Goal: Task Accomplishment & Management: Use online tool/utility

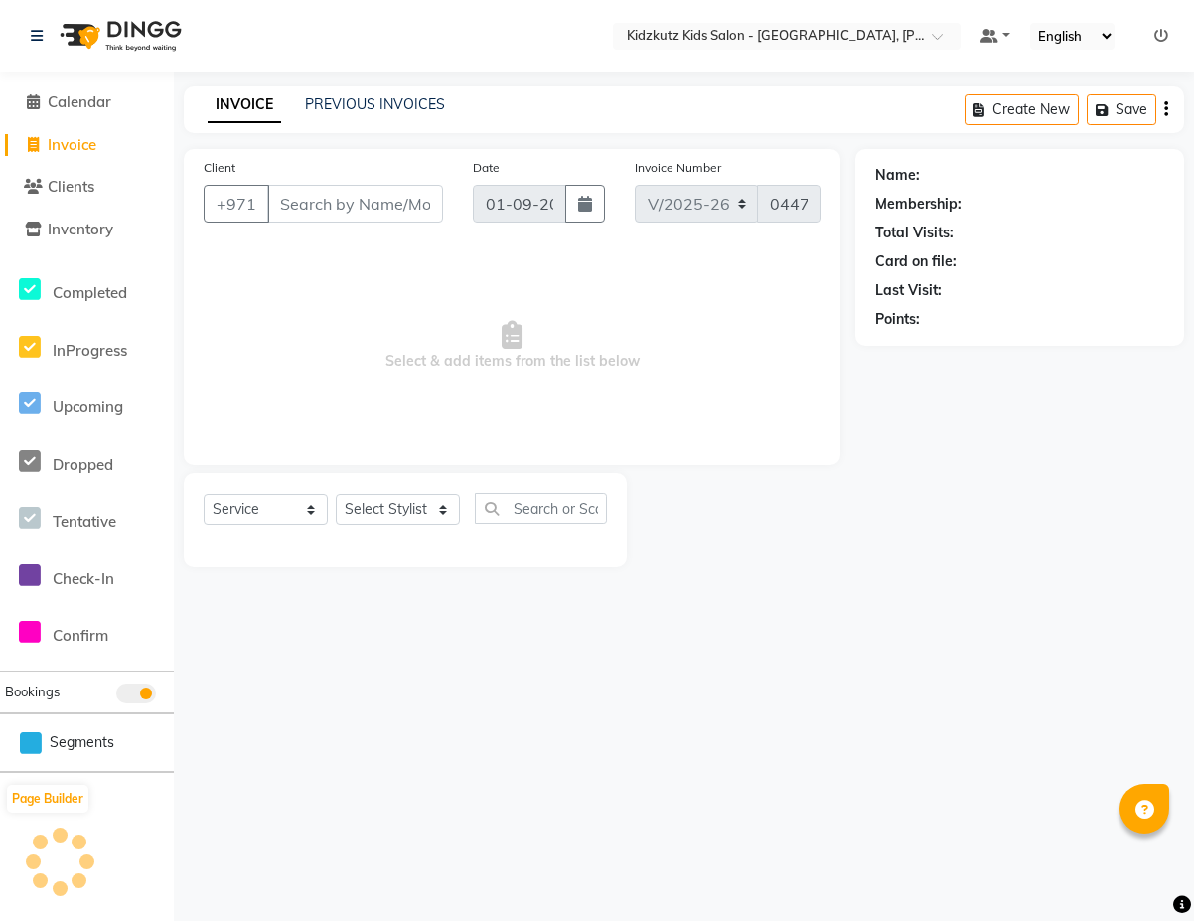
select select "8554"
select select "service"
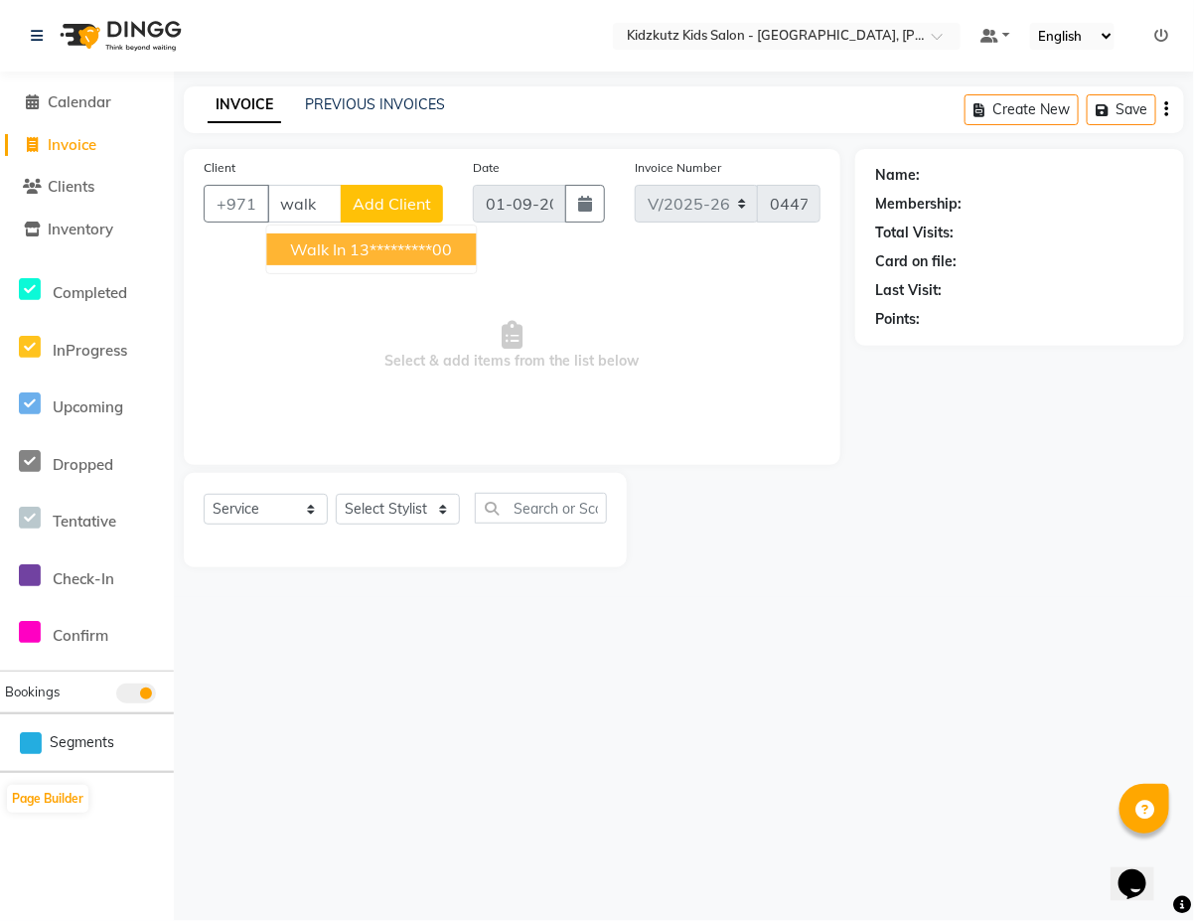
click at [437, 255] on ngb-highlight "13*********00" at bounding box center [402, 249] width 102 height 20
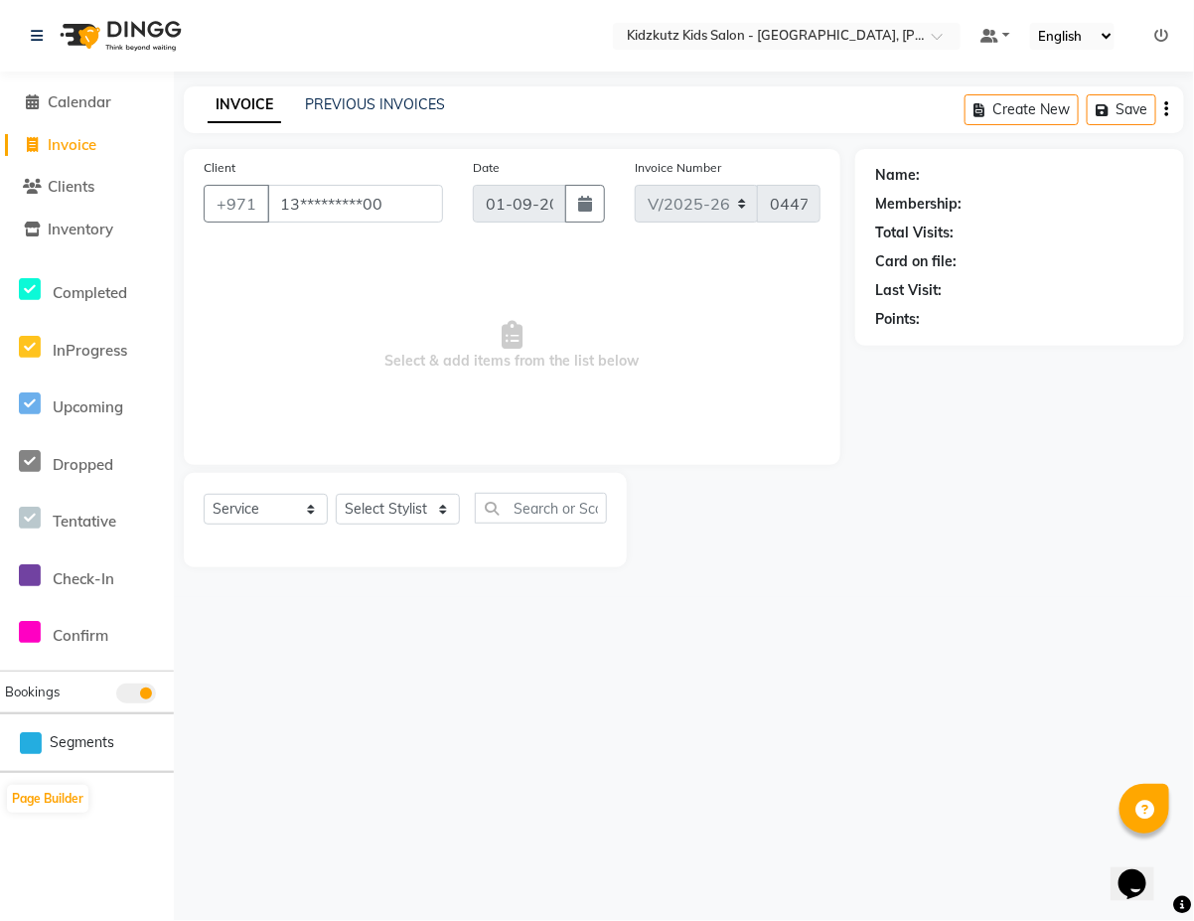
type input "13*********00"
click at [455, 509] on select "Select Stylist Aris Barber6 Chami Mr. Marwan Sales [PERSON_NAME] [PERSON_NAME]" at bounding box center [398, 509] width 124 height 31
select select "84880"
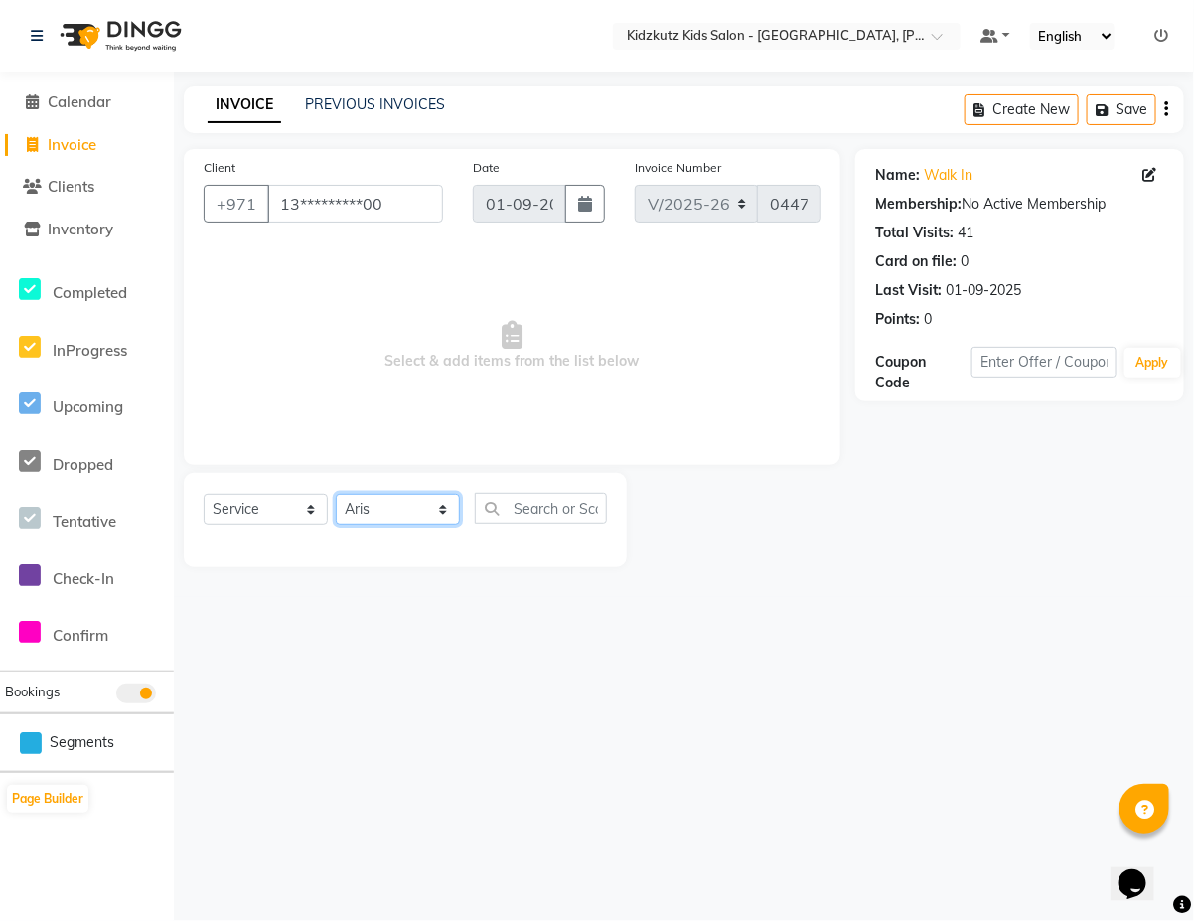
click at [336, 494] on select "Select Stylist Aris Barber6 Chami Mr. Marwan Sales [PERSON_NAME] [PERSON_NAME]" at bounding box center [398, 509] width 124 height 31
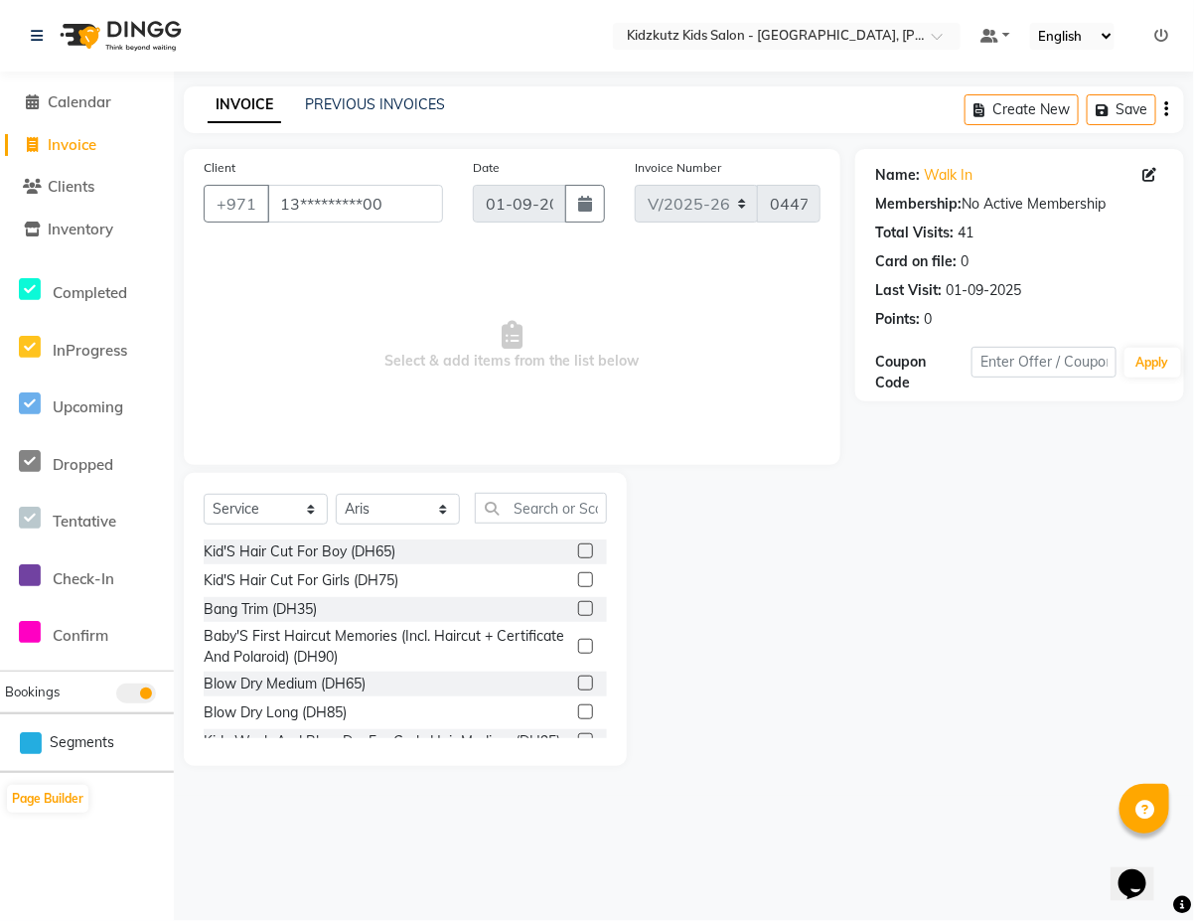
click at [578, 550] on label at bounding box center [585, 551] width 15 height 15
click at [578, 550] on input "checkbox" at bounding box center [584, 552] width 13 height 13
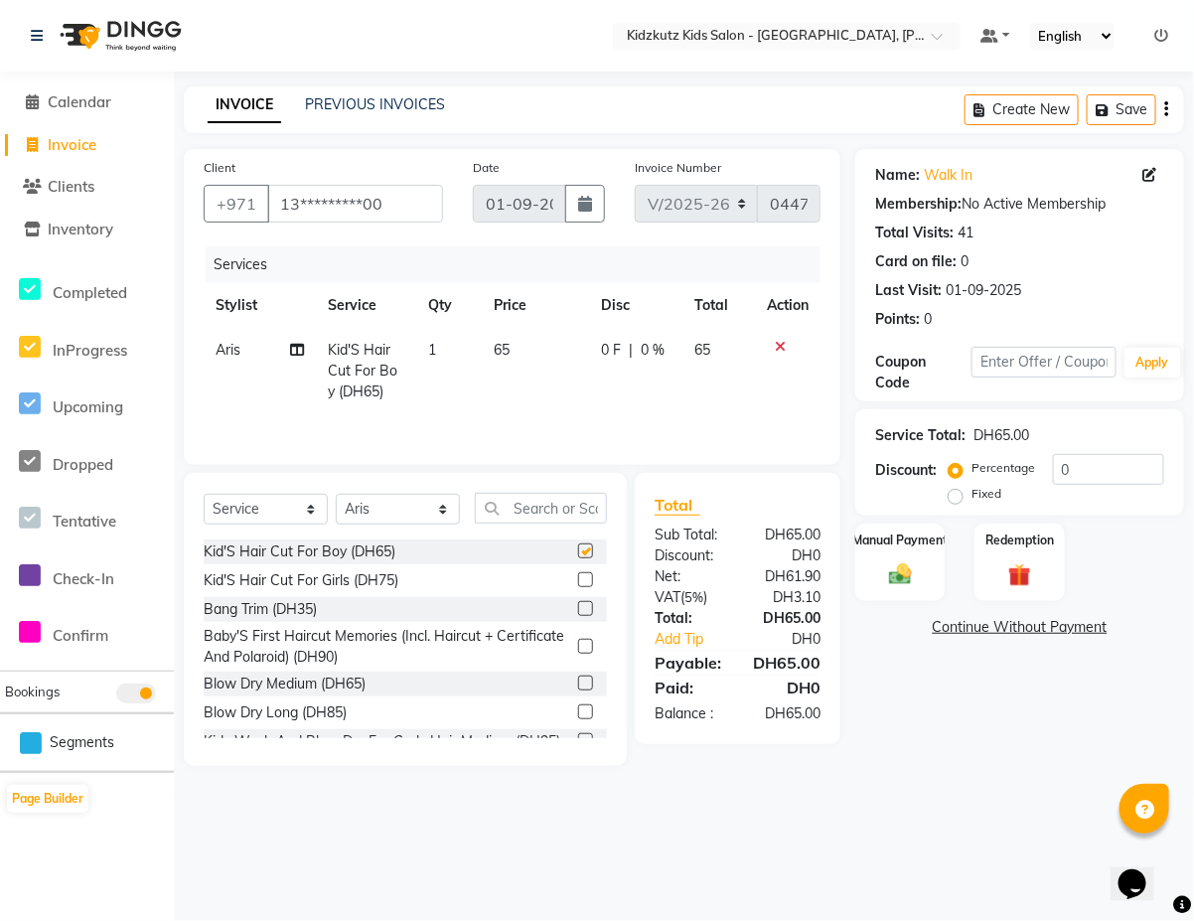
checkbox input "false"
click at [920, 584] on div "Manual Payment" at bounding box center [901, 562] width 93 height 81
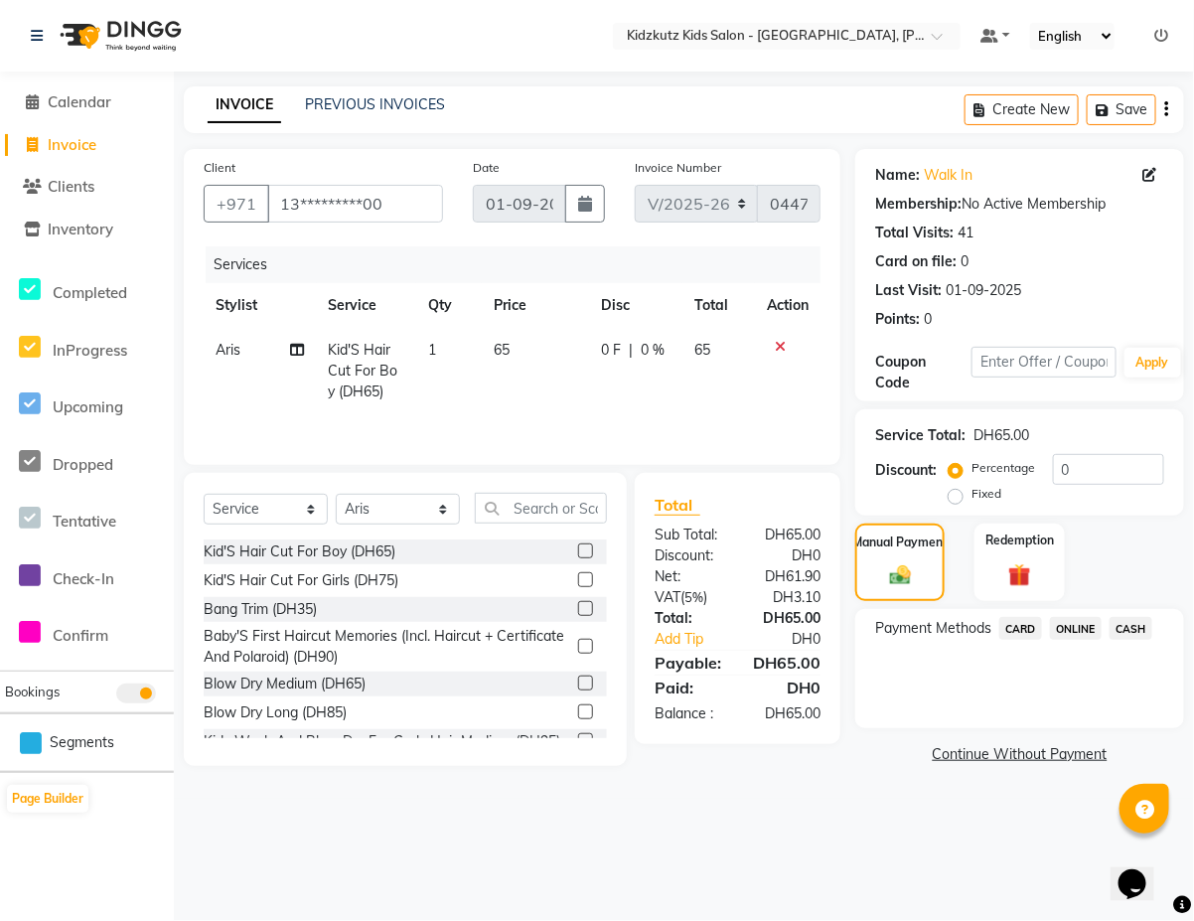
click at [1024, 628] on span "CARD" at bounding box center [1021, 628] width 43 height 23
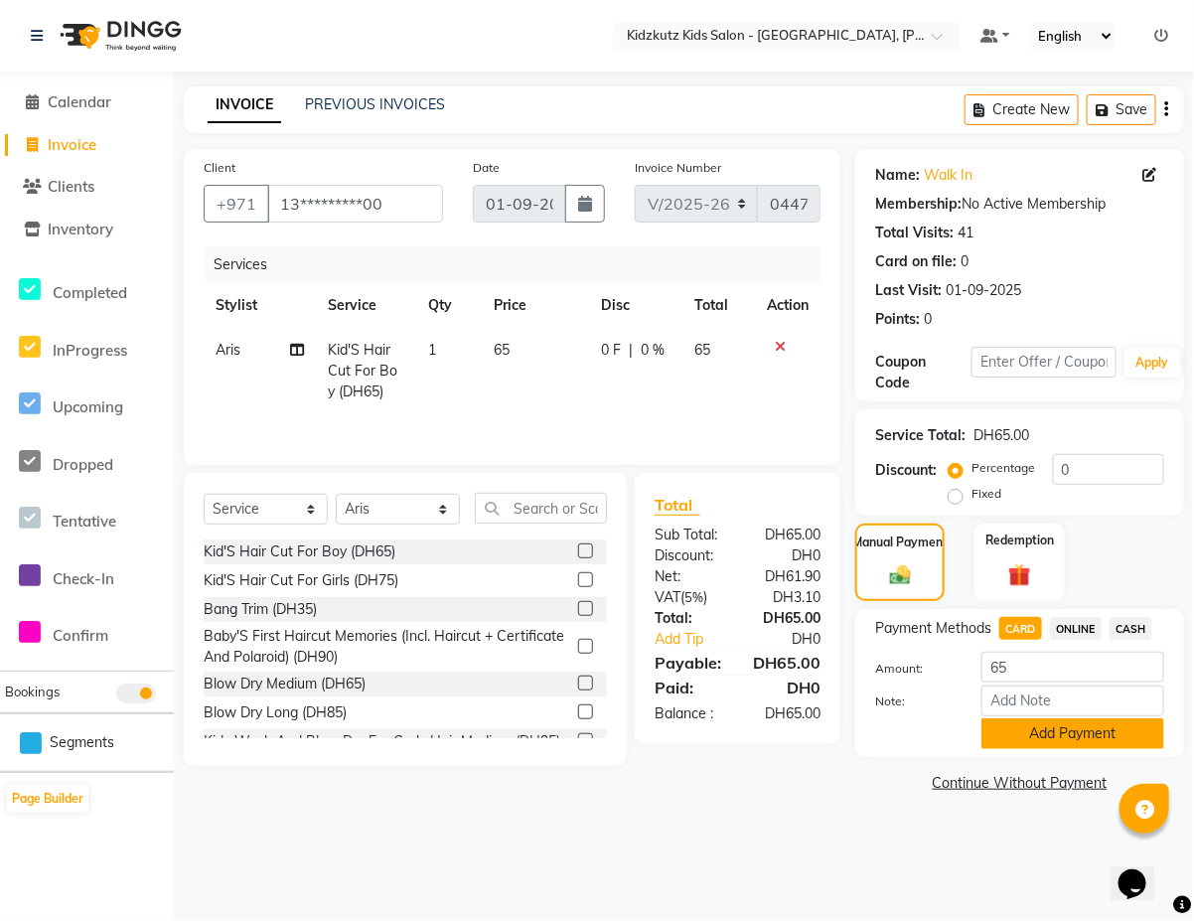
click at [1079, 731] on button "Add Payment" at bounding box center [1073, 733] width 183 height 31
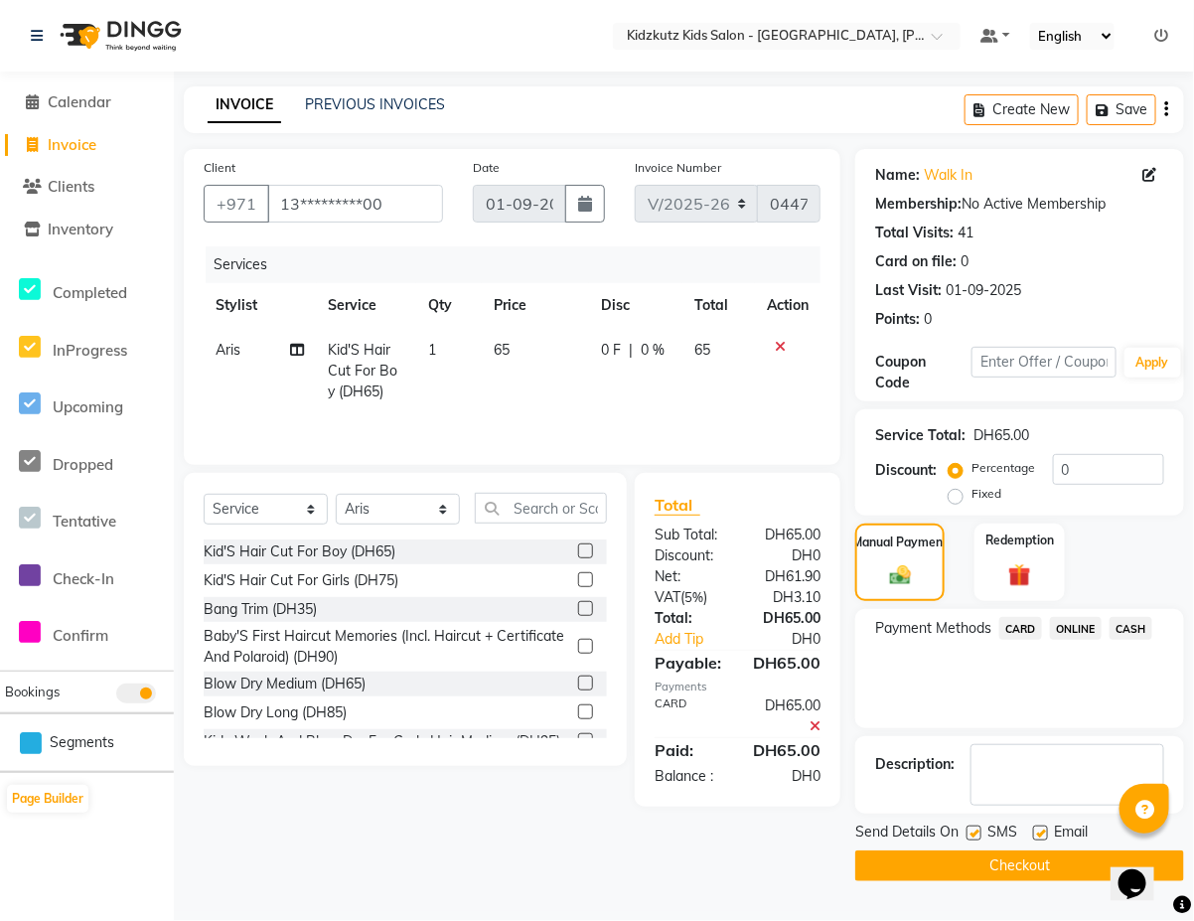
click at [1025, 870] on button "Checkout" at bounding box center [1020, 866] width 329 height 31
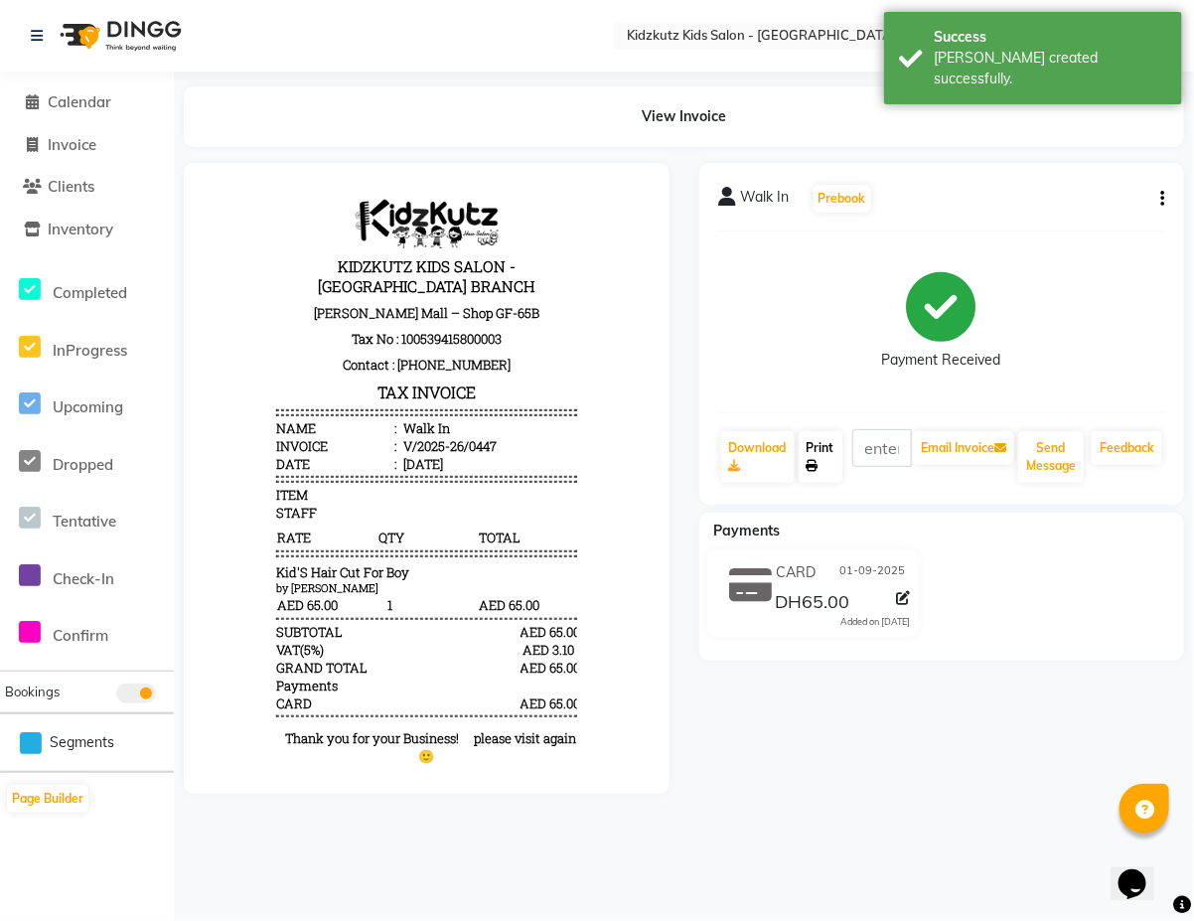
click at [828, 447] on link "Print" at bounding box center [821, 457] width 44 height 52
